Goal: Navigation & Orientation: Find specific page/section

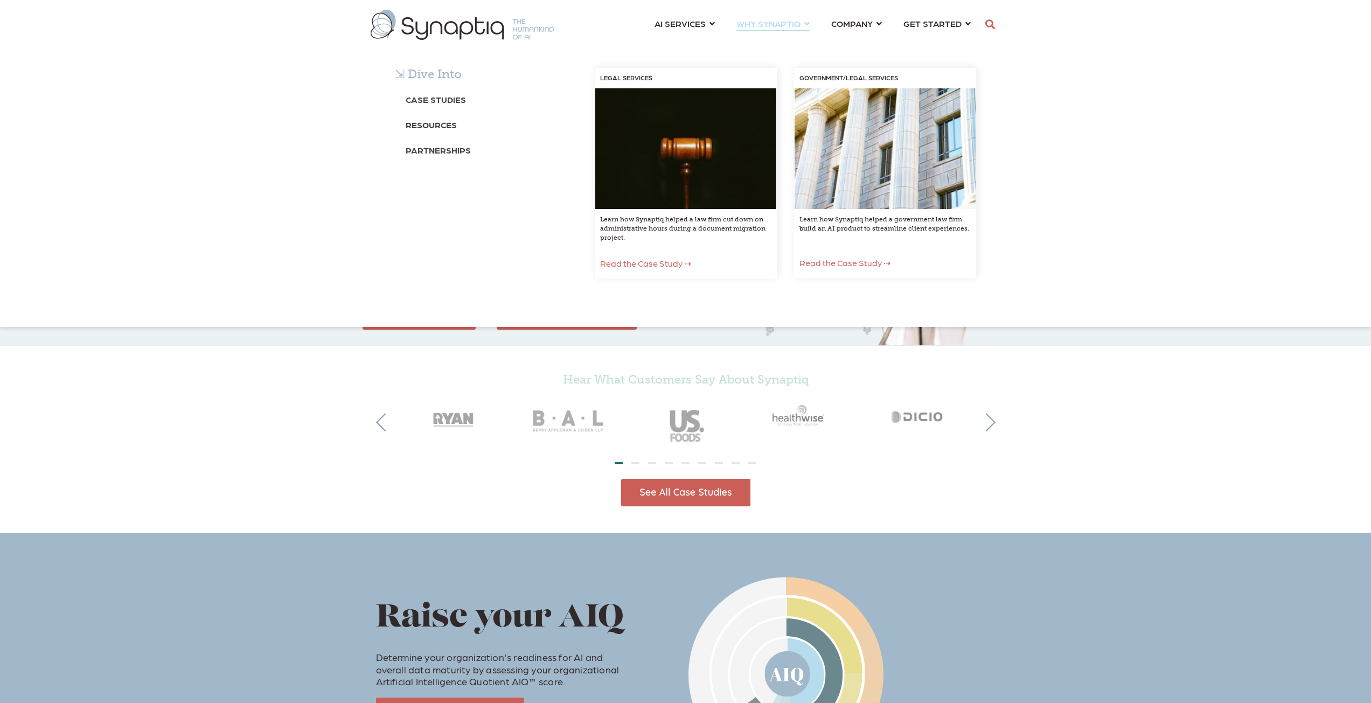
scroll to position [0, 5]
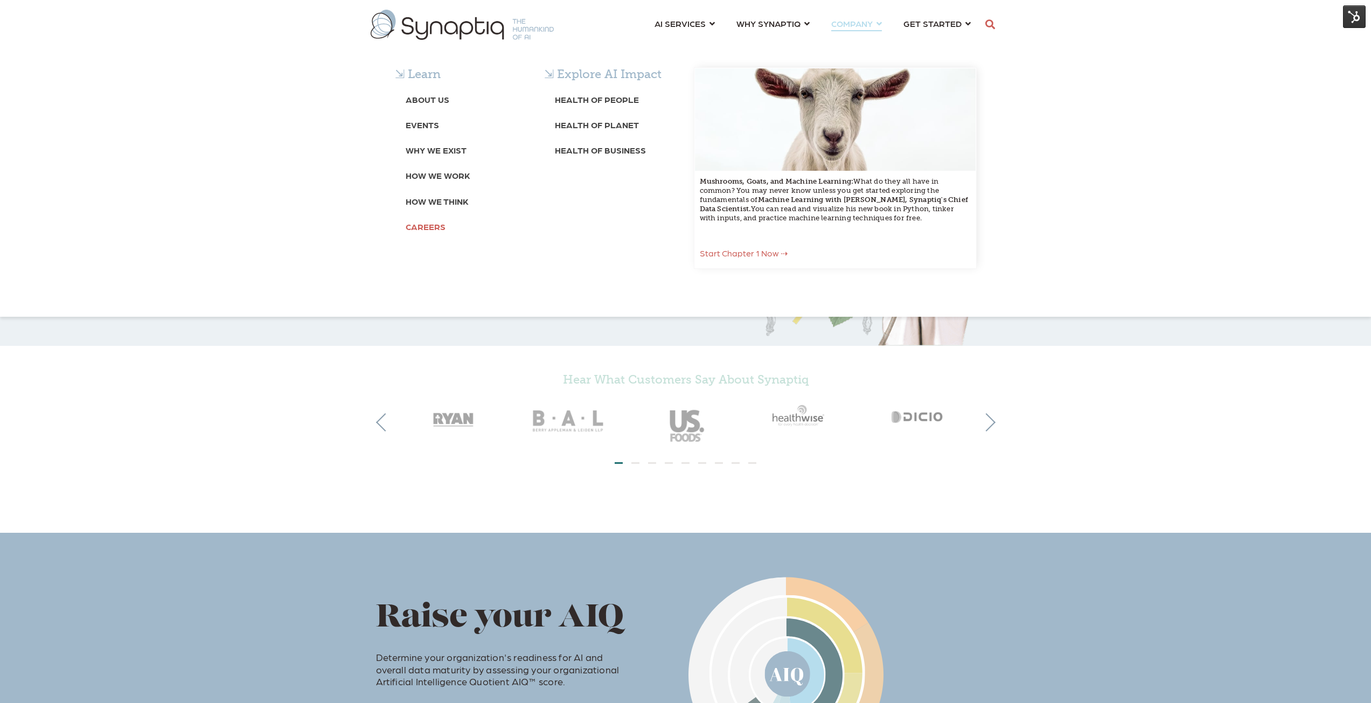
click at [421, 228] on b "Careers" at bounding box center [426, 226] width 40 height 10
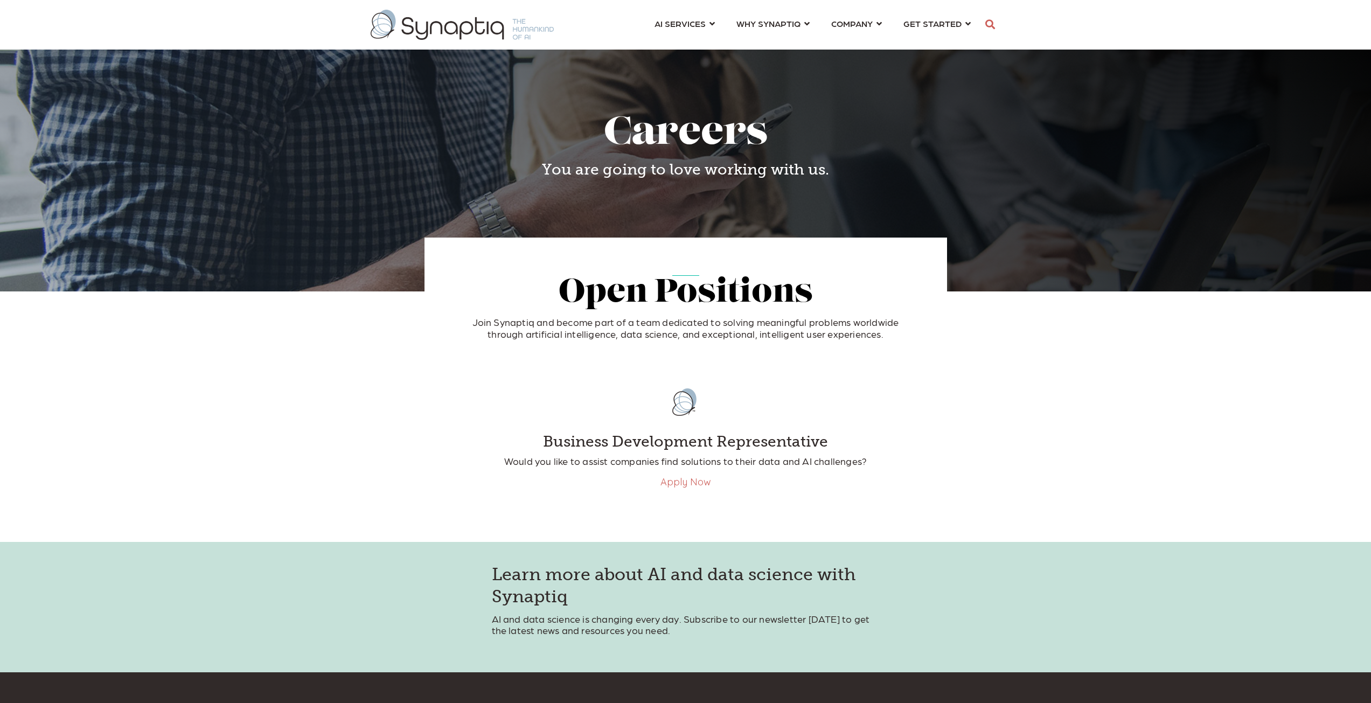
scroll to position [0, 5]
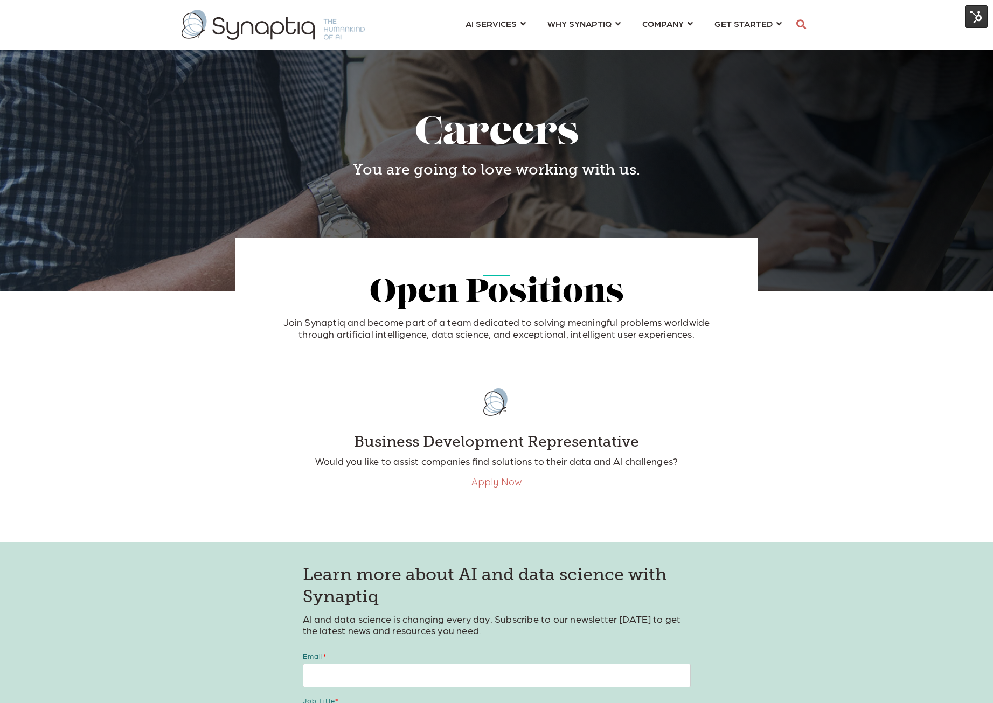
drag, startPoint x: 232, startPoint y: 236, endPoint x: 54, endPoint y: 218, distance: 178.7
click at [229, 236] on span at bounding box center [496, 145] width 993 height 291
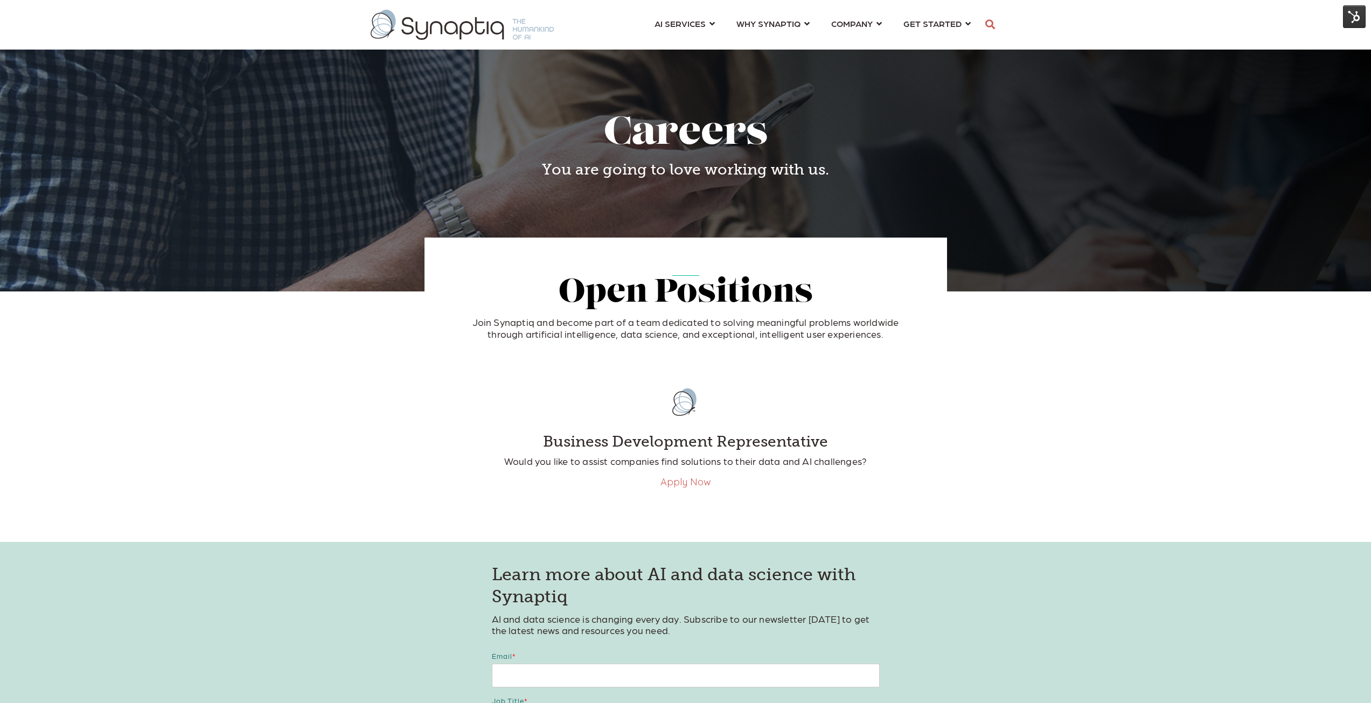
click at [1354, 20] on img at bounding box center [1354, 16] width 23 height 23
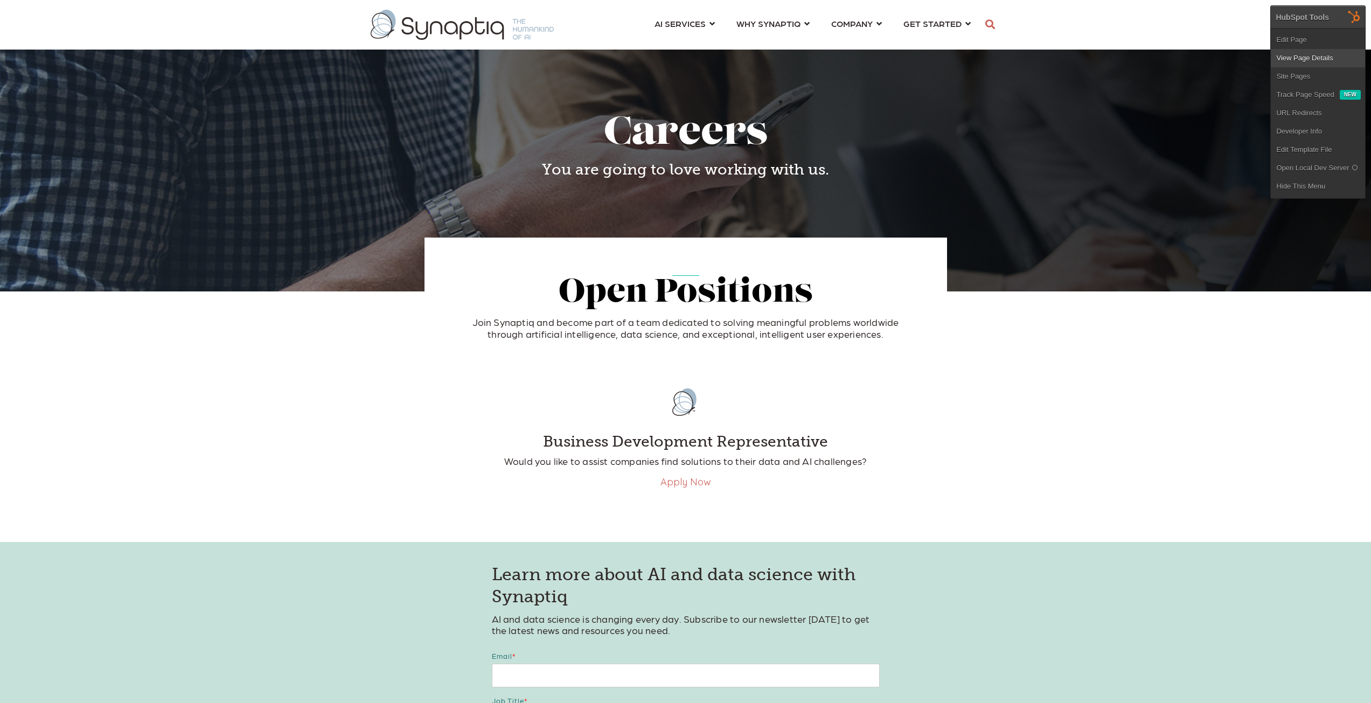
click at [1307, 55] on link "View Page Details" at bounding box center [1318, 58] width 94 height 18
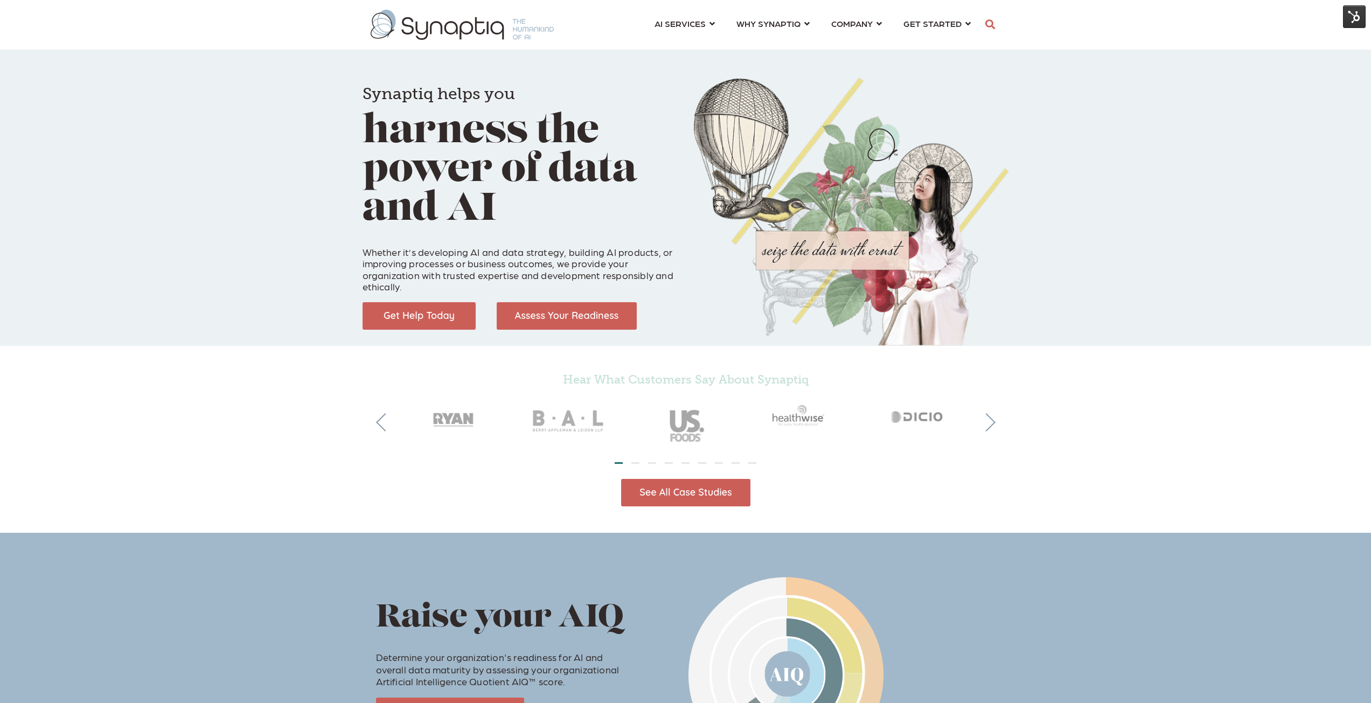
scroll to position [0, 5]
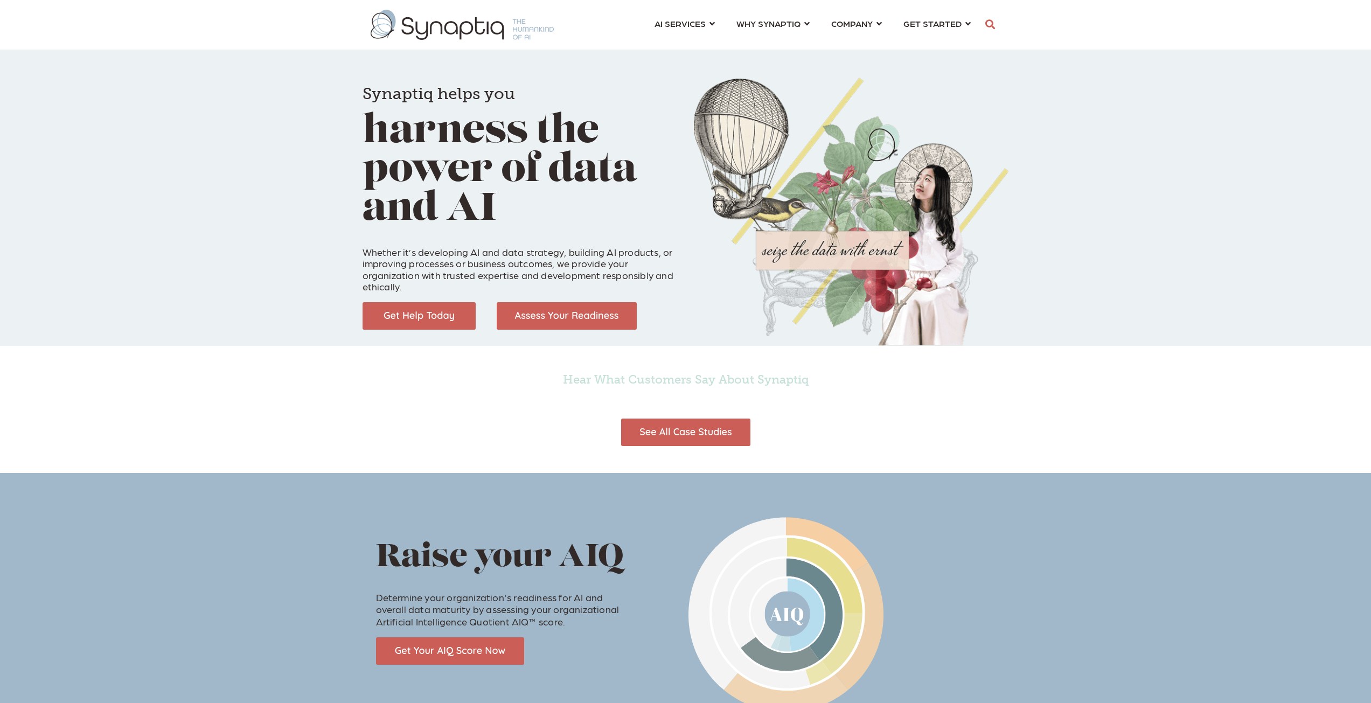
scroll to position [0, 5]
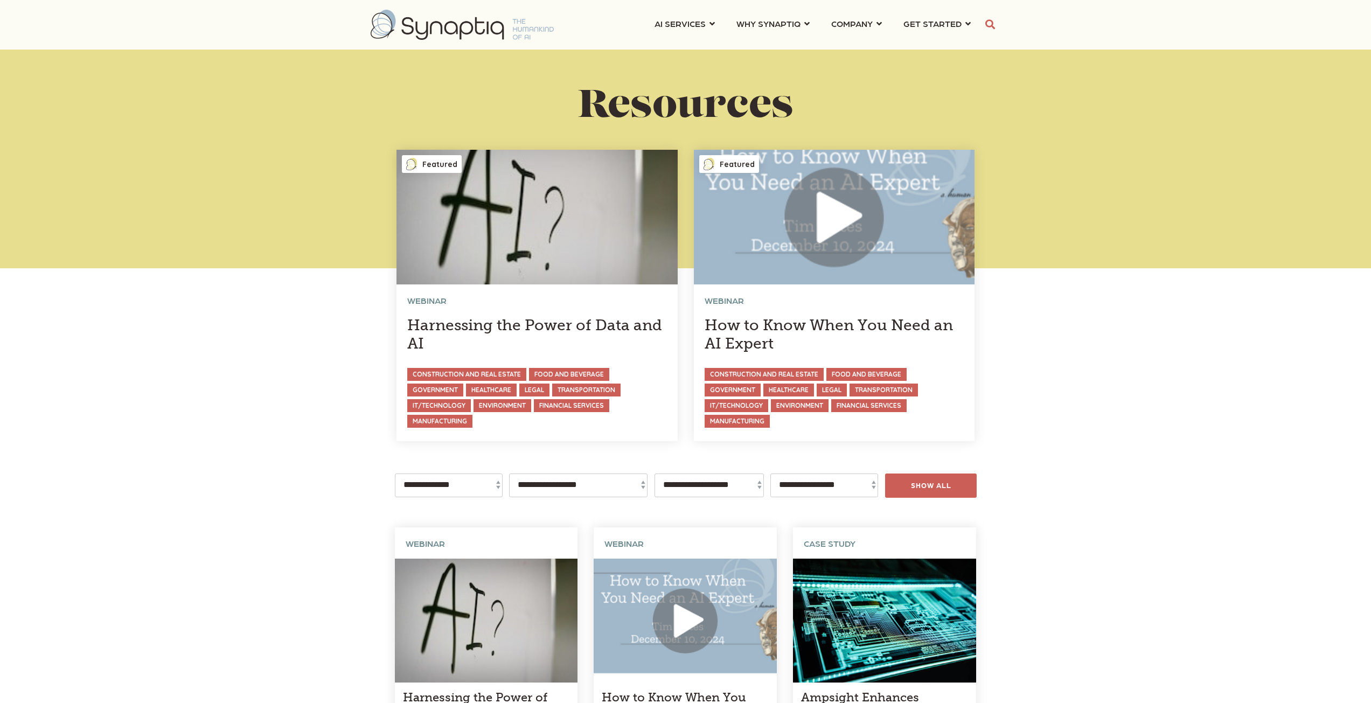
scroll to position [0, 5]
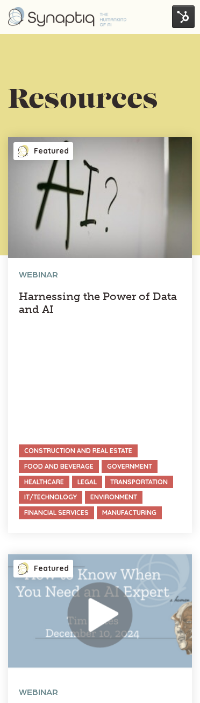
click at [187, 15] on img at bounding box center [183, 16] width 23 height 23
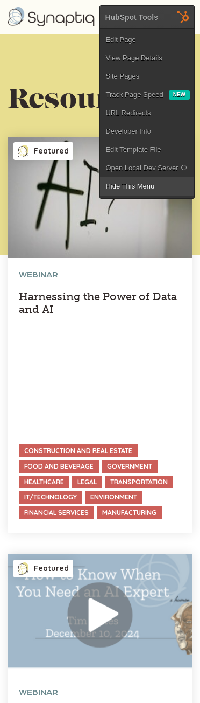
click at [136, 184] on link "Hide This Menu" at bounding box center [147, 186] width 94 height 18
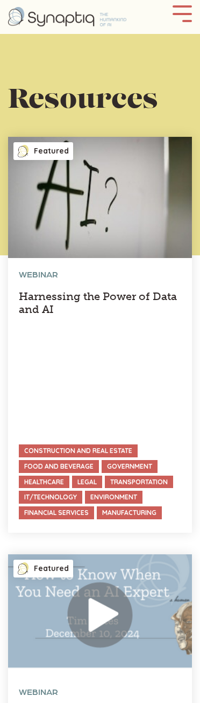
click at [183, 11] on button at bounding box center [182, 12] width 19 height 15
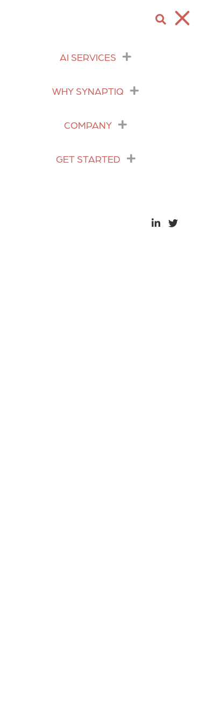
click at [122, 127] on icon "menu" at bounding box center [123, 125] width 9 height 10
click at [121, 124] on icon "menu" at bounding box center [122, 124] width 13 height 13
click at [121, 124] on icon "menu" at bounding box center [123, 125] width 9 height 10
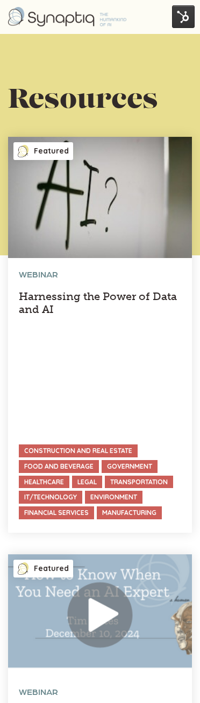
click at [186, 17] on img at bounding box center [183, 16] width 23 height 23
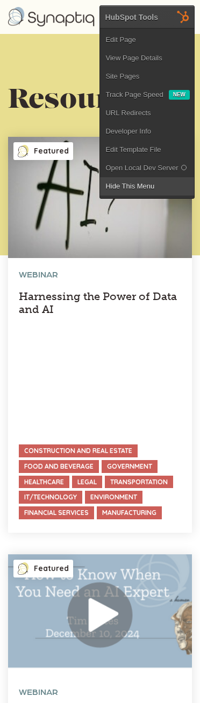
click at [134, 184] on link "Hide This Menu" at bounding box center [147, 186] width 94 height 18
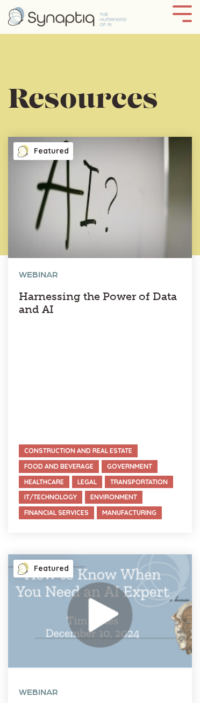
click at [192, 9] on div "AI SERVICES Construction and Real Estate Healthcare" at bounding box center [100, 16] width 200 height 23
click at [185, 18] on button at bounding box center [182, 12] width 19 height 15
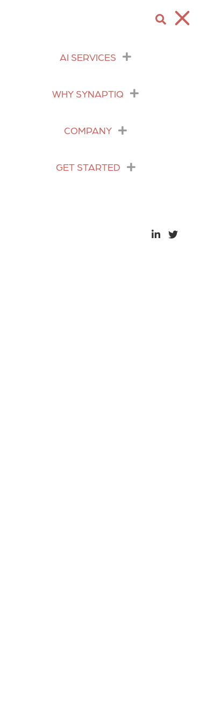
click at [122, 130] on icon "menu" at bounding box center [123, 131] width 9 height 10
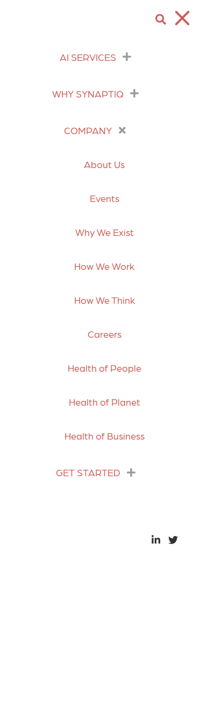
click at [102, 333] on link "Careers" at bounding box center [105, 334] width 34 height 34
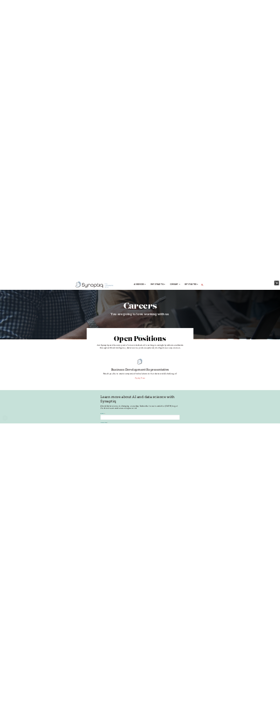
scroll to position [54, 0]
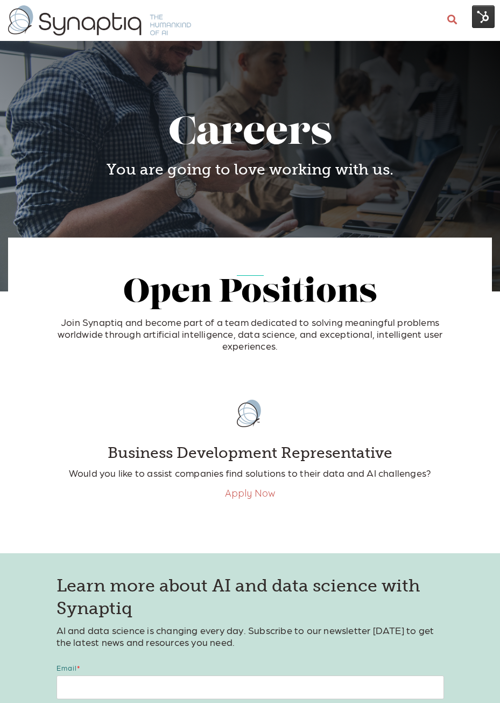
click at [376, 20] on img at bounding box center [483, 16] width 23 height 23
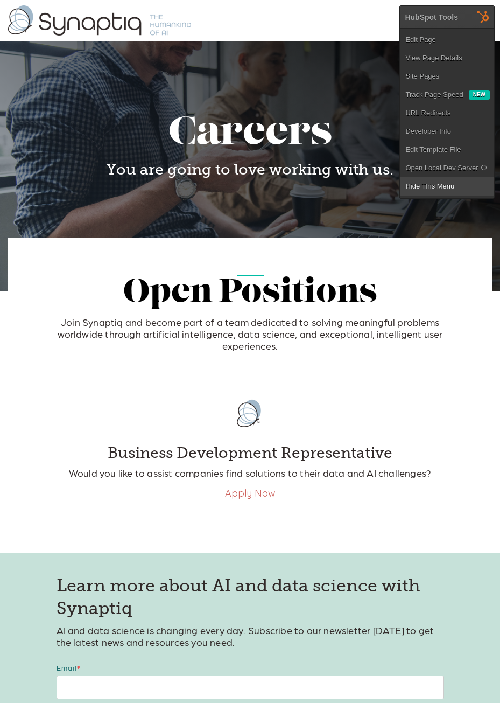
click at [376, 182] on link "Hide This Menu" at bounding box center [447, 186] width 94 height 18
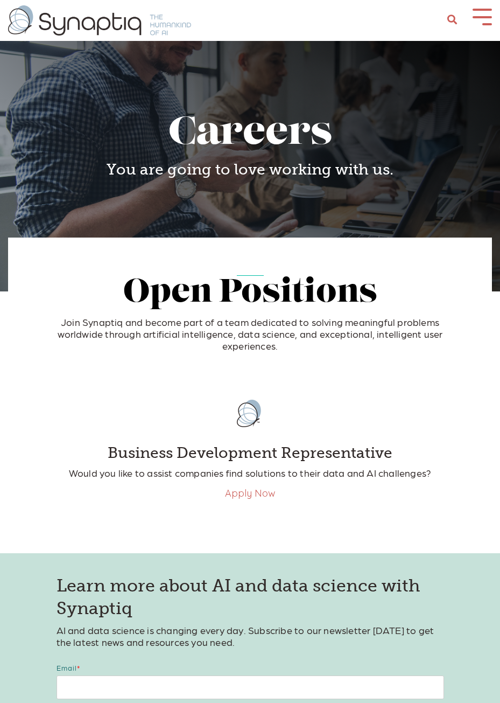
click at [376, 22] on button at bounding box center [482, 16] width 19 height 15
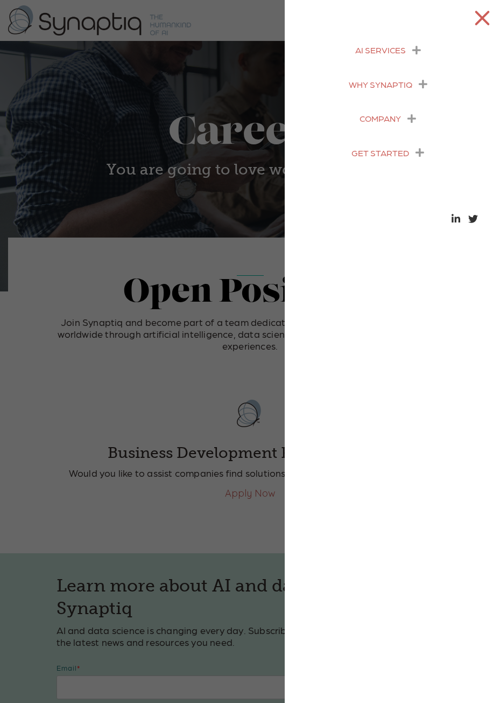
click at [376, 120] on icon "menu" at bounding box center [412, 119] width 9 height 10
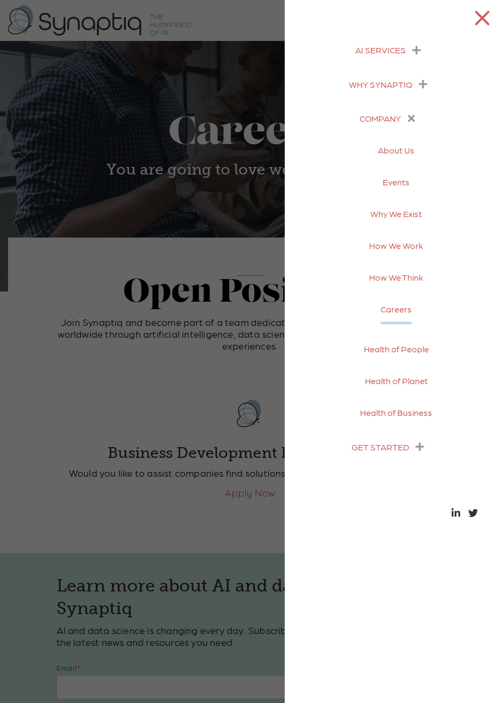
click at [376, 311] on link "Careers" at bounding box center [396, 313] width 31 height 40
